Goal: Information Seeking & Learning: Compare options

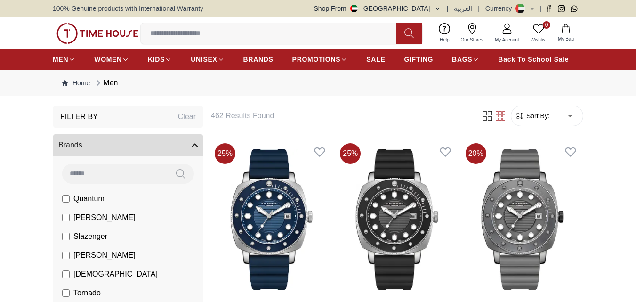
click at [266, 38] on input at bounding box center [272, 33] width 263 height 19
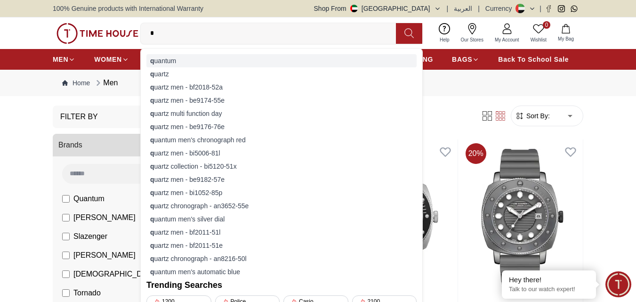
type input "*"
click at [210, 59] on div "q uantum" at bounding box center [281, 60] width 270 height 13
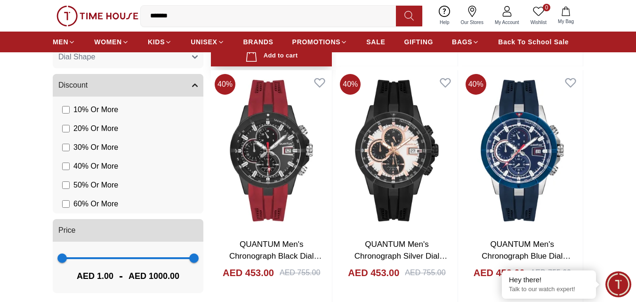
scroll to position [565, 0]
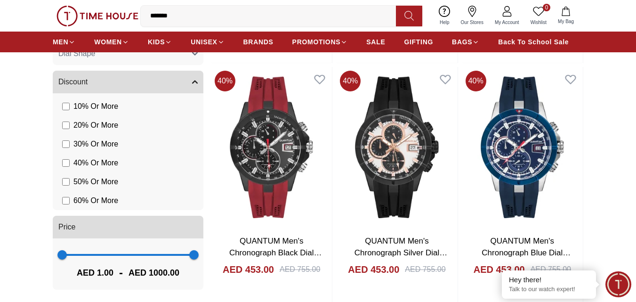
click at [93, 202] on span "60 % Or More" at bounding box center [95, 200] width 45 height 11
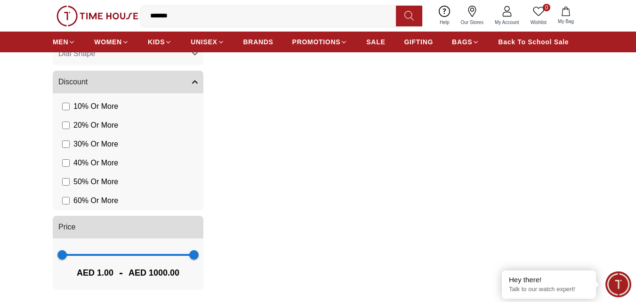
click at [70, 181] on label "50 % Or More" at bounding box center [90, 181] width 56 height 11
click at [61, 201] on li "60 % Or More" at bounding box center [129, 200] width 147 height 19
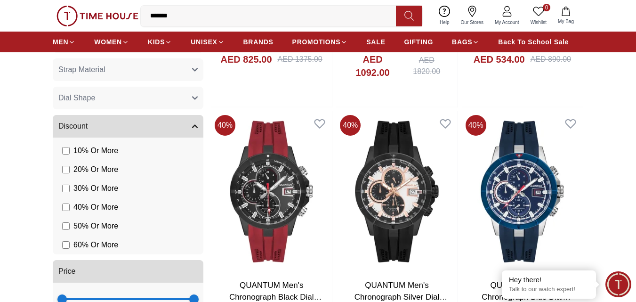
scroll to position [471, 0]
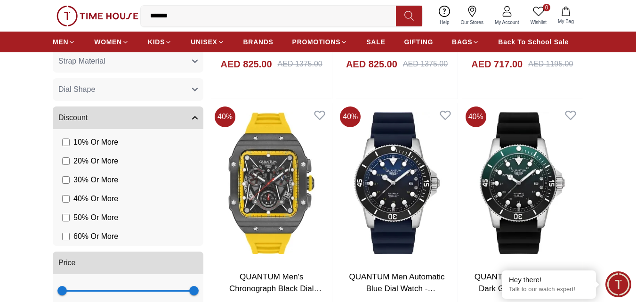
scroll to position [533, 0]
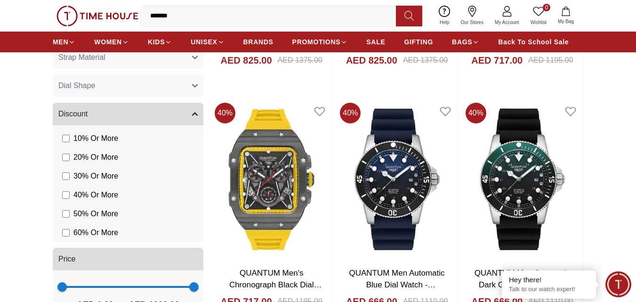
click at [63, 180] on label "30 % Or More" at bounding box center [90, 175] width 56 height 11
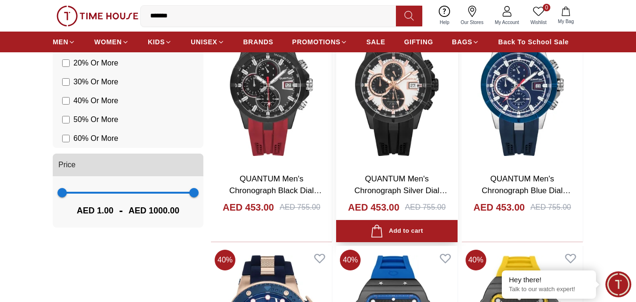
scroll to position [580, 0]
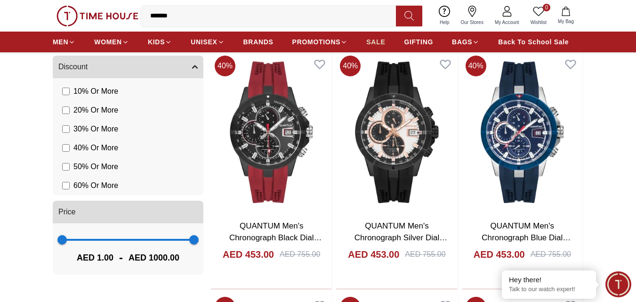
click at [376, 40] on span "SALE" at bounding box center [375, 41] width 19 height 9
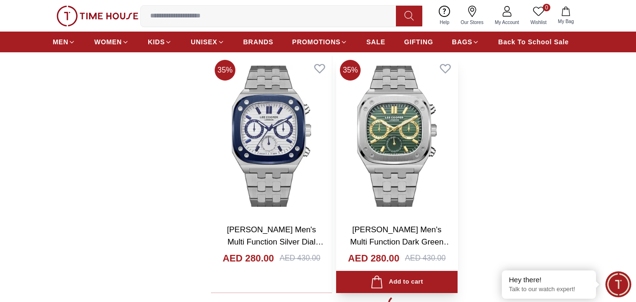
scroll to position [1742, 0]
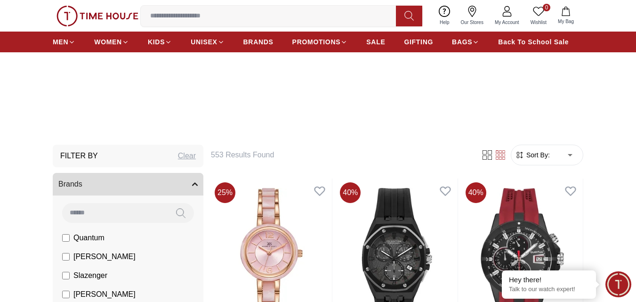
scroll to position [181, 0]
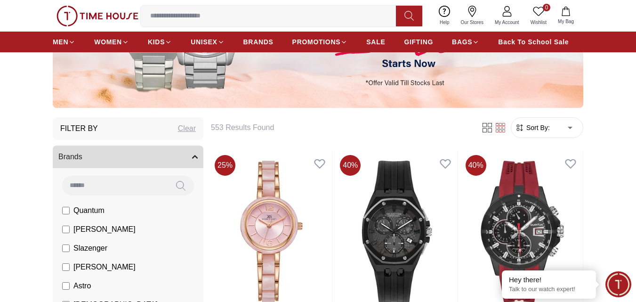
click at [105, 249] on span "Slazenger" at bounding box center [90, 247] width 34 height 11
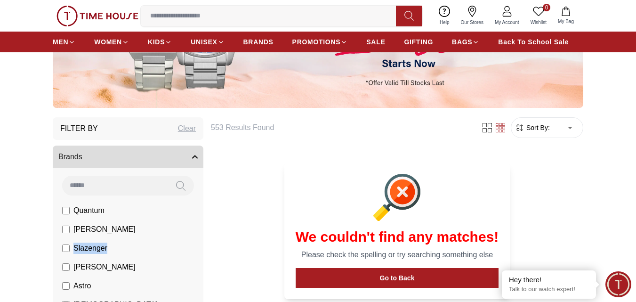
click at [107, 249] on span "Slazenger" at bounding box center [90, 247] width 34 height 11
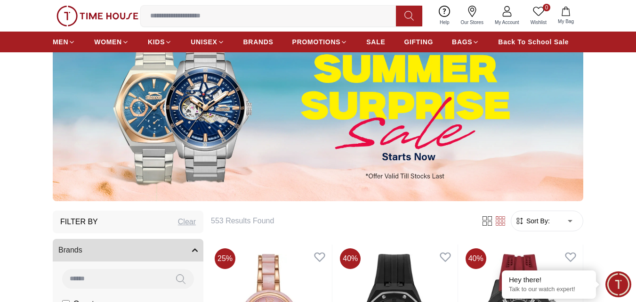
scroll to position [87, 0]
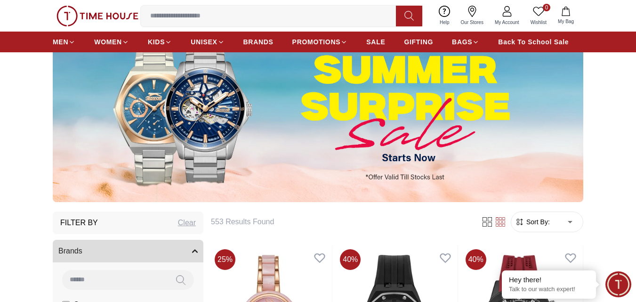
click at [543, 222] on span "Sort By:" at bounding box center [536, 221] width 25 height 9
drag, startPoint x: 543, startPoint y: 222, endPoint x: 549, endPoint y: 217, distance: 8.0
click at [549, 217] on span "Sort By:" at bounding box center [536, 221] width 25 height 9
click at [541, 224] on span "Sort By:" at bounding box center [536, 221] width 25 height 9
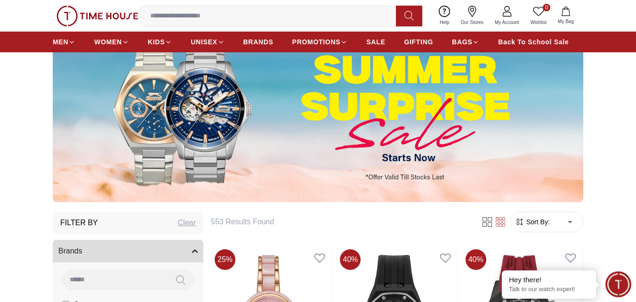
click at [546, 224] on span "Sort By:" at bounding box center [536, 221] width 25 height 9
drag, startPoint x: 544, startPoint y: 224, endPoint x: 495, endPoint y: 226, distance: 49.5
click at [495, 226] on div at bounding box center [494, 221] width 34 height 9
click at [526, 222] on span "Sort By:" at bounding box center [536, 221] width 25 height 9
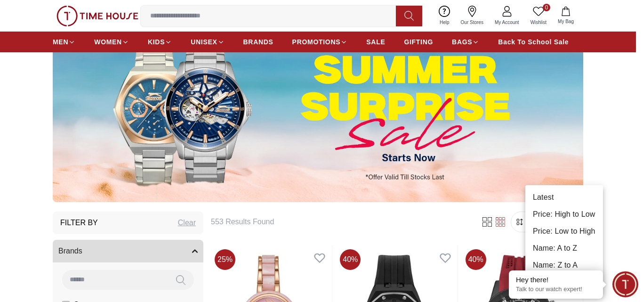
click at [572, 233] on li "Price: Low to High" at bounding box center [564, 231] width 78 height 17
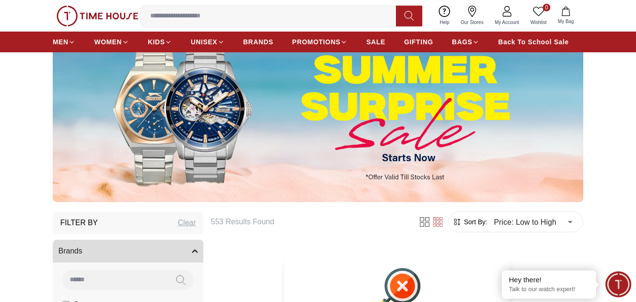
type input "*"
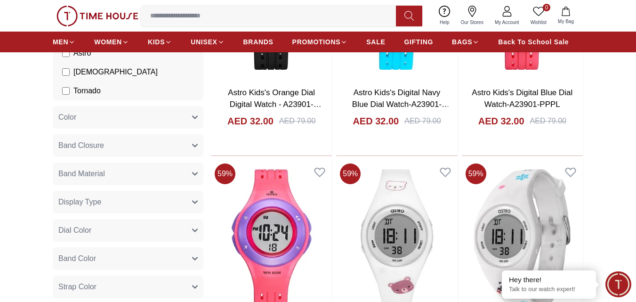
scroll to position [417, 0]
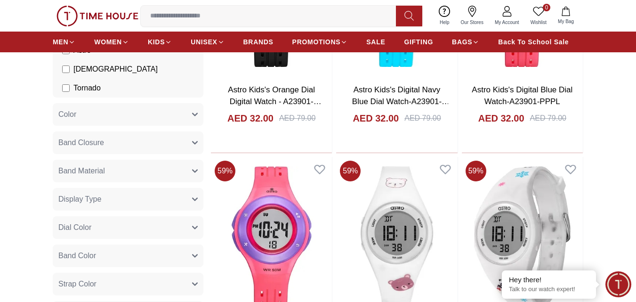
click at [104, 173] on span "Band Material" at bounding box center [81, 170] width 47 height 11
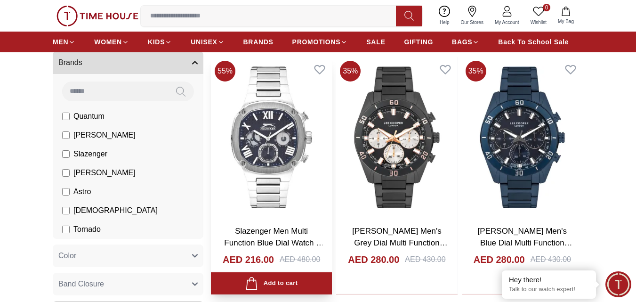
scroll to position [228, 0]
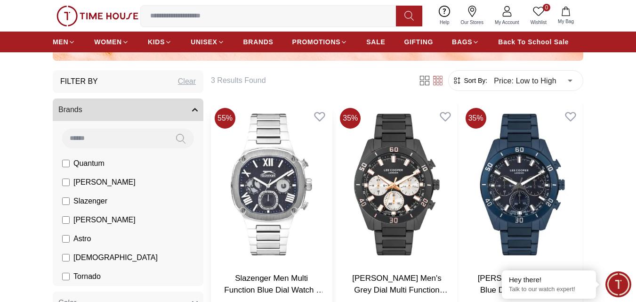
click at [279, 191] on img at bounding box center [271, 184] width 121 height 160
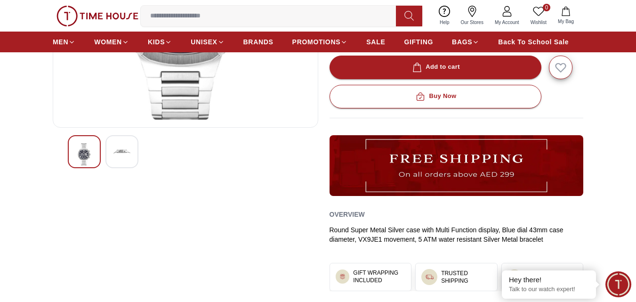
scroll to position [282, 0]
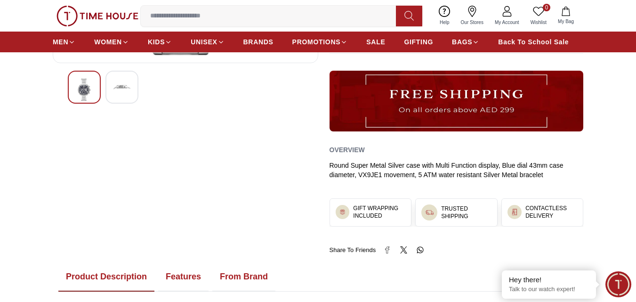
click at [111, 85] on div at bounding box center [121, 87] width 33 height 33
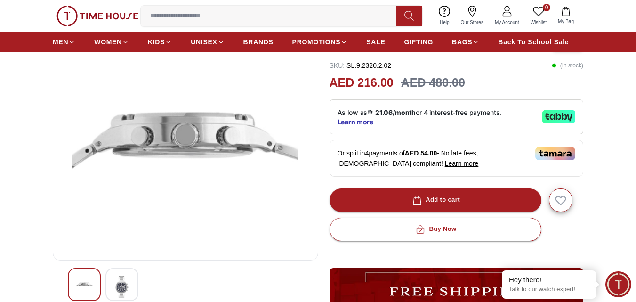
scroll to position [188, 0]
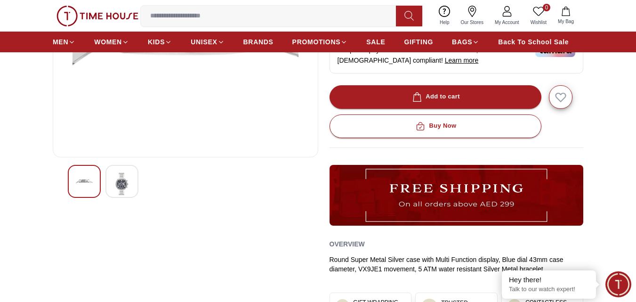
click at [74, 190] on div at bounding box center [84, 181] width 33 height 33
click at [83, 184] on img at bounding box center [84, 181] width 17 height 17
click at [84, 186] on img at bounding box center [84, 181] width 17 height 17
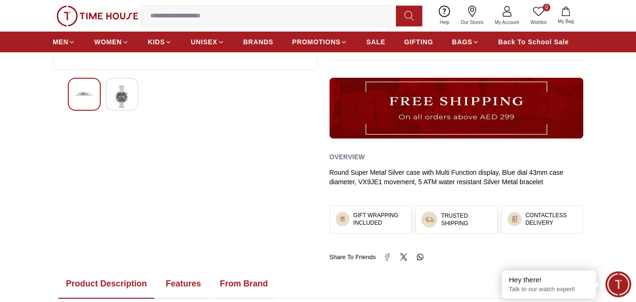
scroll to position [282, 0]
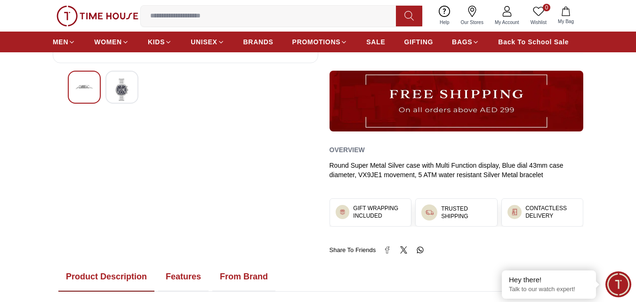
click at [116, 101] on div at bounding box center [121, 87] width 33 height 33
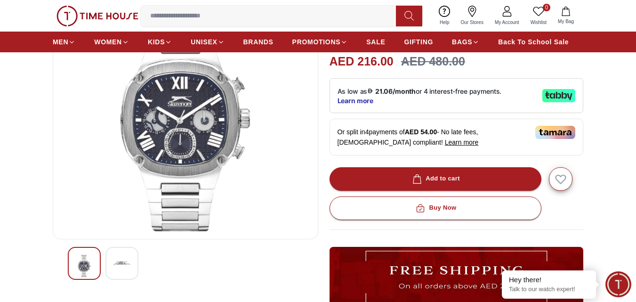
scroll to position [188, 0]
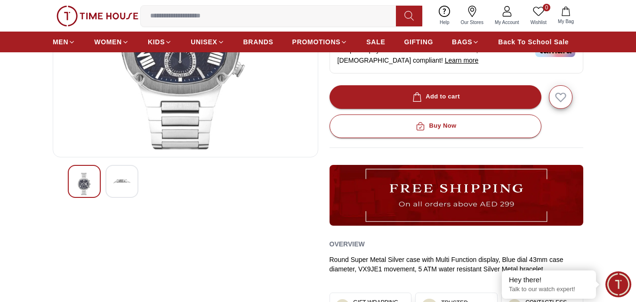
click at [121, 181] on img at bounding box center [121, 181] width 17 height 17
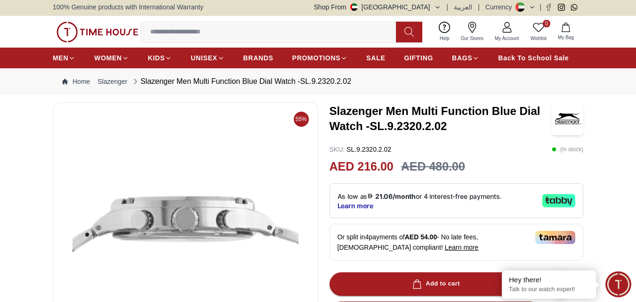
scroll to position [0, 0]
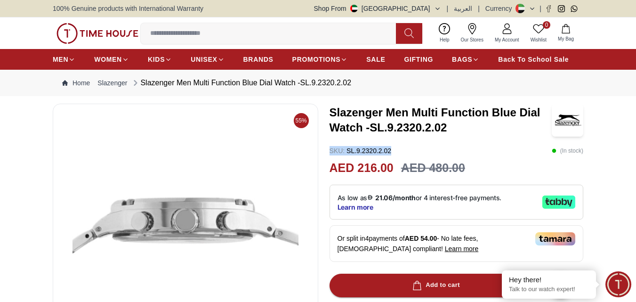
drag, startPoint x: 329, startPoint y: 150, endPoint x: 394, endPoint y: 149, distance: 65.0
click at [394, 149] on div "SKU : SL.9.2320.2.02 ( In stock )" at bounding box center [457, 150] width 254 height 9
click at [474, 147] on div "SKU : SL.9.2320.2.02 ( In stock )" at bounding box center [457, 150] width 254 height 9
click at [113, 82] on link "Slazenger" at bounding box center [112, 82] width 30 height 9
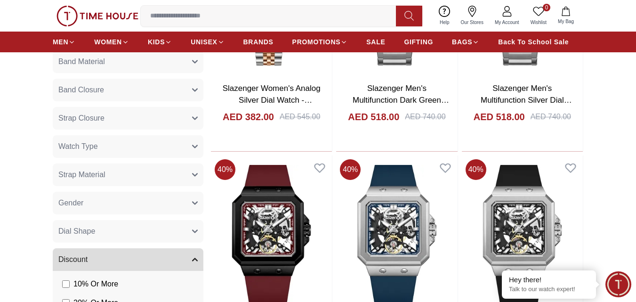
scroll to position [282, 0]
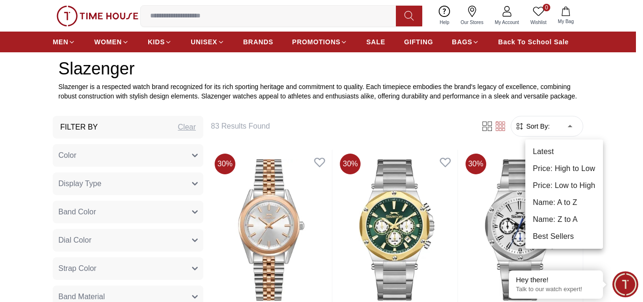
click at [553, 183] on li "Price: Low to High" at bounding box center [564, 185] width 78 height 17
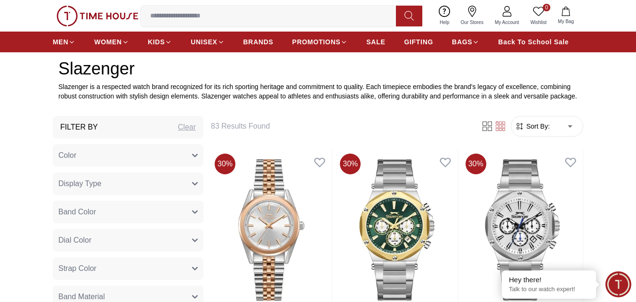
type input "*"
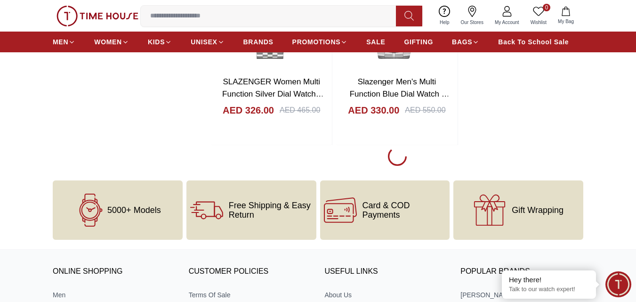
scroll to position [1836, 0]
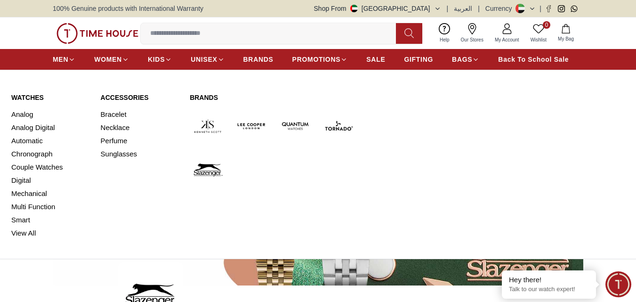
click at [36, 97] on link "Watches" at bounding box center [50, 97] width 78 height 9
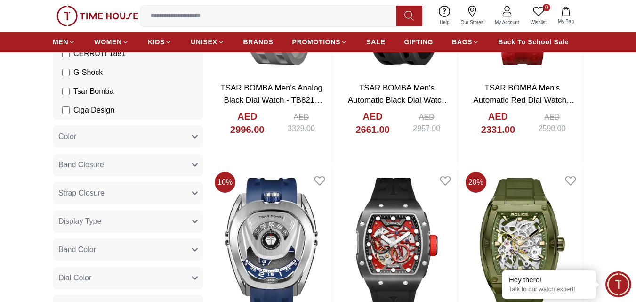
scroll to position [235, 0]
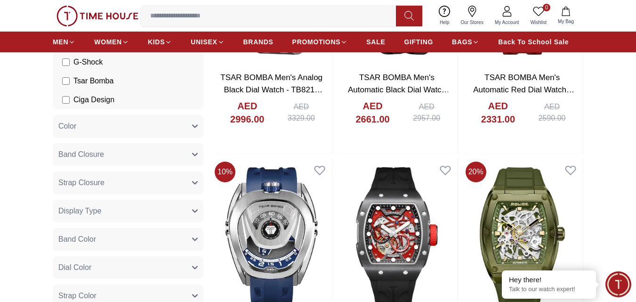
click at [105, 180] on button "Strap Closure" at bounding box center [128, 182] width 151 height 23
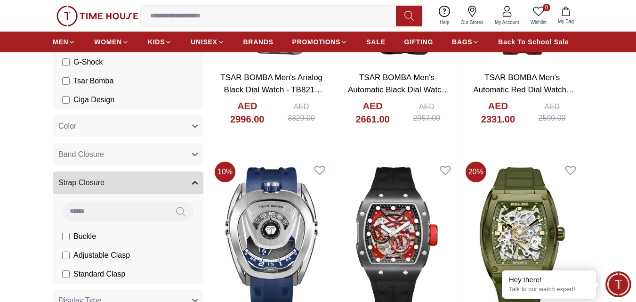
click at [105, 191] on button "Strap Closure" at bounding box center [128, 182] width 151 height 23
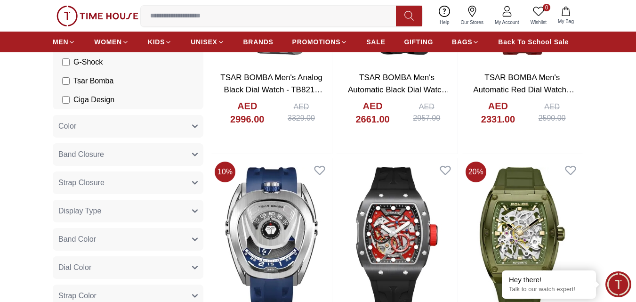
click at [107, 157] on button "Band Closure" at bounding box center [128, 154] width 151 height 23
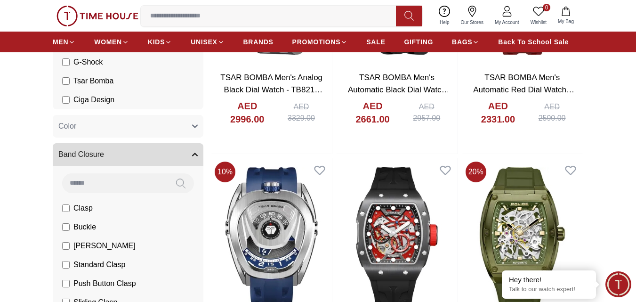
click at [107, 155] on button "Band Closure" at bounding box center [128, 154] width 151 height 23
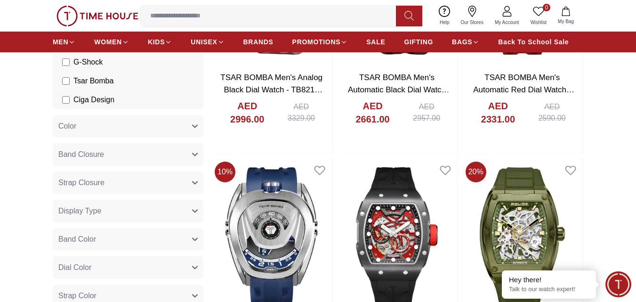
click at [108, 130] on button "Color" at bounding box center [128, 126] width 151 height 23
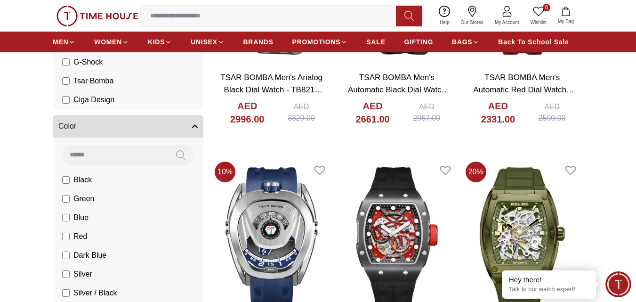
click at [108, 130] on button "Color" at bounding box center [128, 126] width 151 height 23
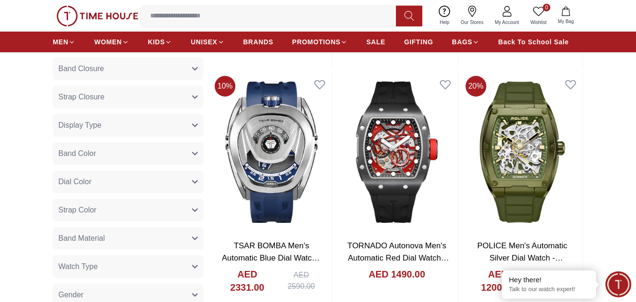
scroll to position [330, 0]
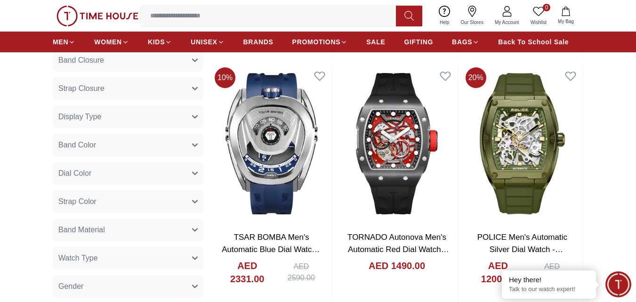
click at [113, 145] on button "Band Color" at bounding box center [128, 145] width 151 height 23
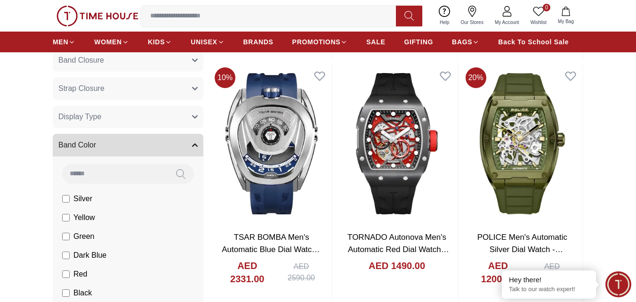
click at [113, 145] on button "Band Color" at bounding box center [128, 145] width 151 height 23
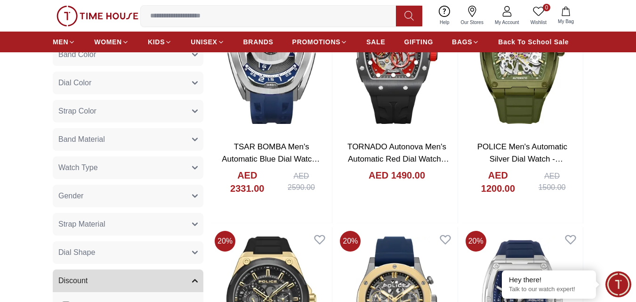
scroll to position [424, 0]
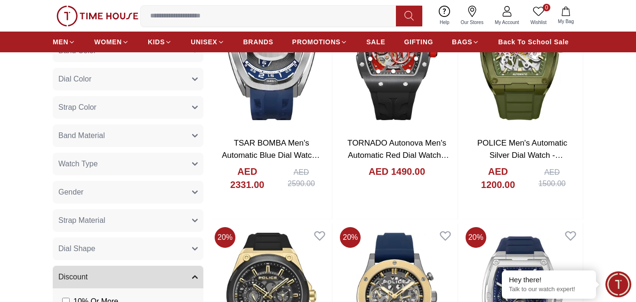
click at [117, 115] on button "Strap Color" at bounding box center [128, 107] width 151 height 23
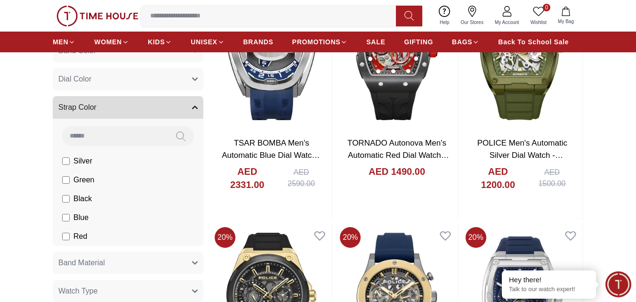
click at [129, 112] on button "Strap Color" at bounding box center [128, 107] width 151 height 23
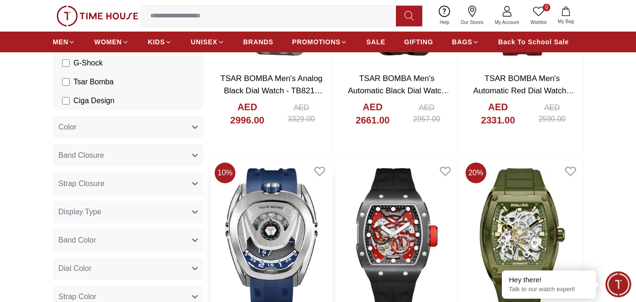
scroll to position [0, 0]
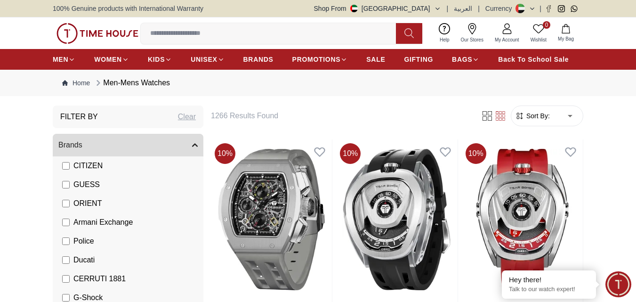
click at [546, 115] on span "Sort By:" at bounding box center [536, 115] width 25 height 9
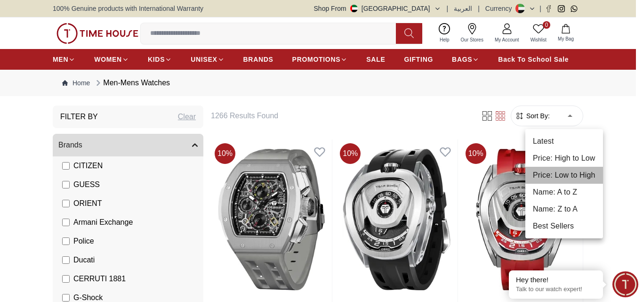
click at [557, 172] on li "Price: Low to High" at bounding box center [564, 175] width 78 height 17
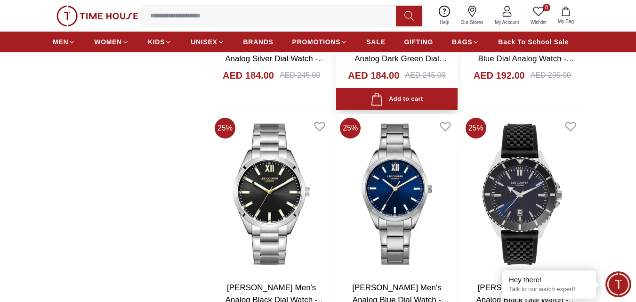
scroll to position [989, 0]
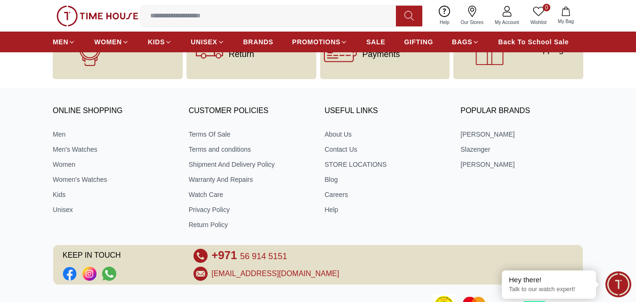
scroll to position [1553, 0]
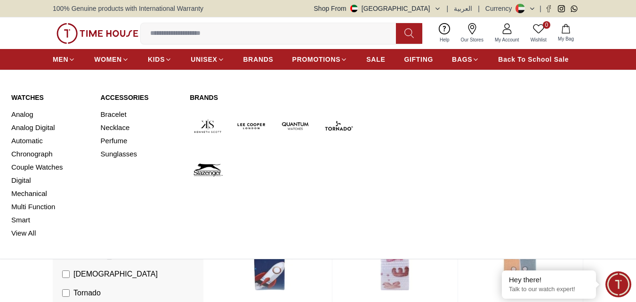
click at [31, 98] on link "Watches" at bounding box center [50, 97] width 78 height 9
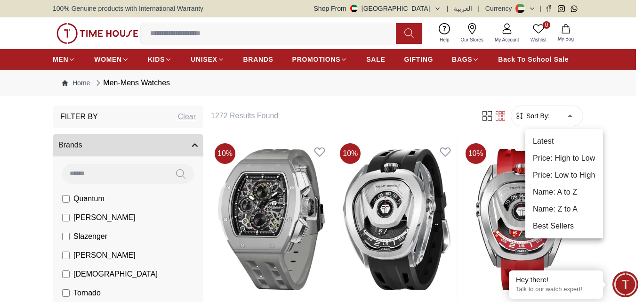
click at [562, 170] on li "Price: Low to High" at bounding box center [564, 175] width 78 height 17
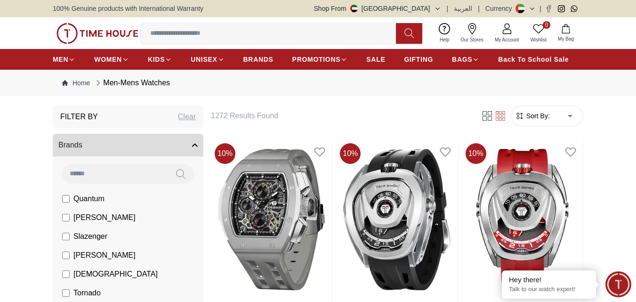
type input "*"
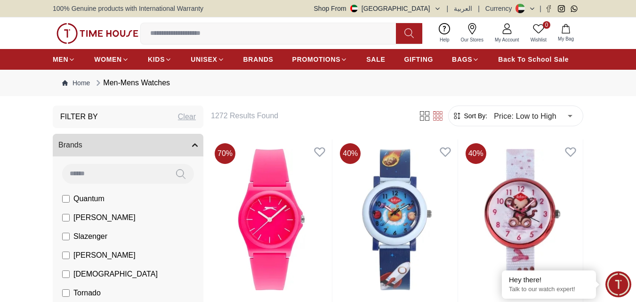
click at [95, 214] on span "[PERSON_NAME]" at bounding box center [104, 217] width 62 height 11
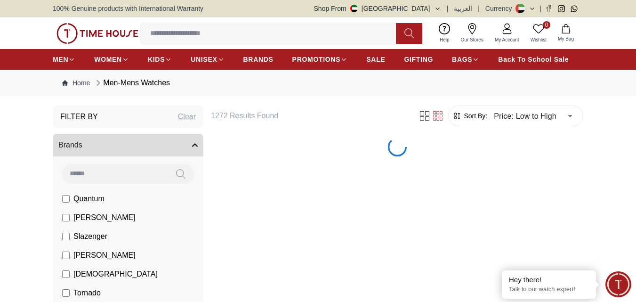
click at [91, 216] on span "[PERSON_NAME]" at bounding box center [104, 217] width 62 height 11
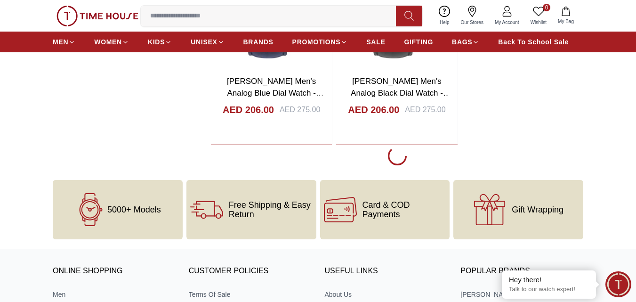
scroll to position [1695, 0]
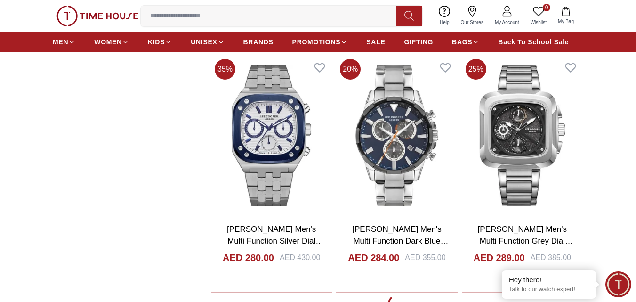
scroll to position [4660, 0]
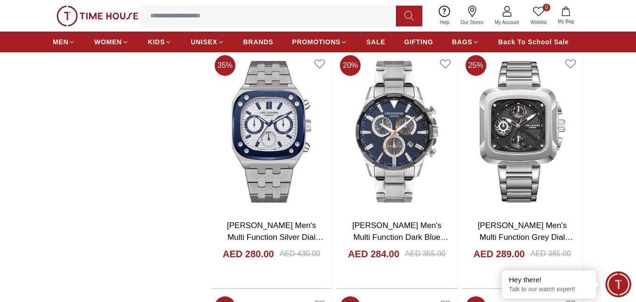
scroll to position [4896, 0]
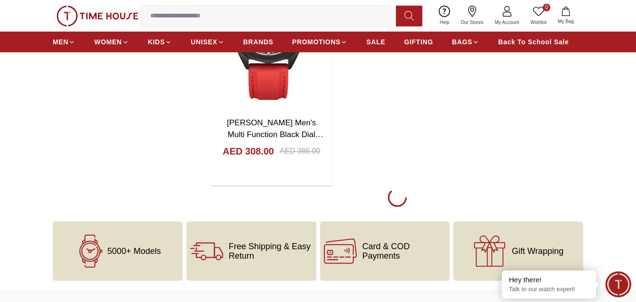
scroll to position [8144, 0]
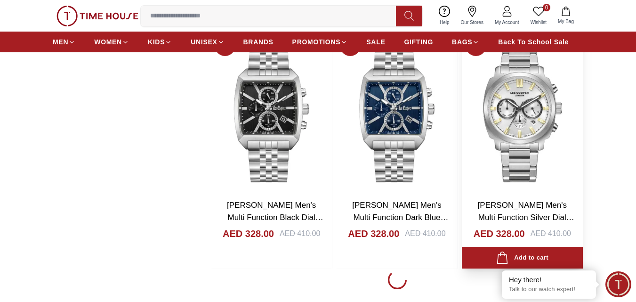
scroll to position [9641, 0]
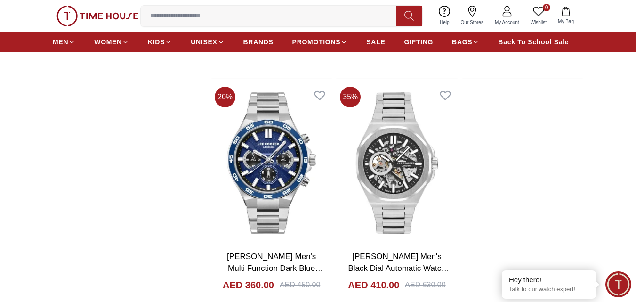
scroll to position [11147, 0]
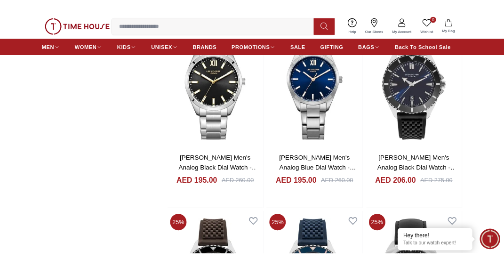
scroll to position [1270, 0]
